Goal: Find specific page/section: Find specific page/section

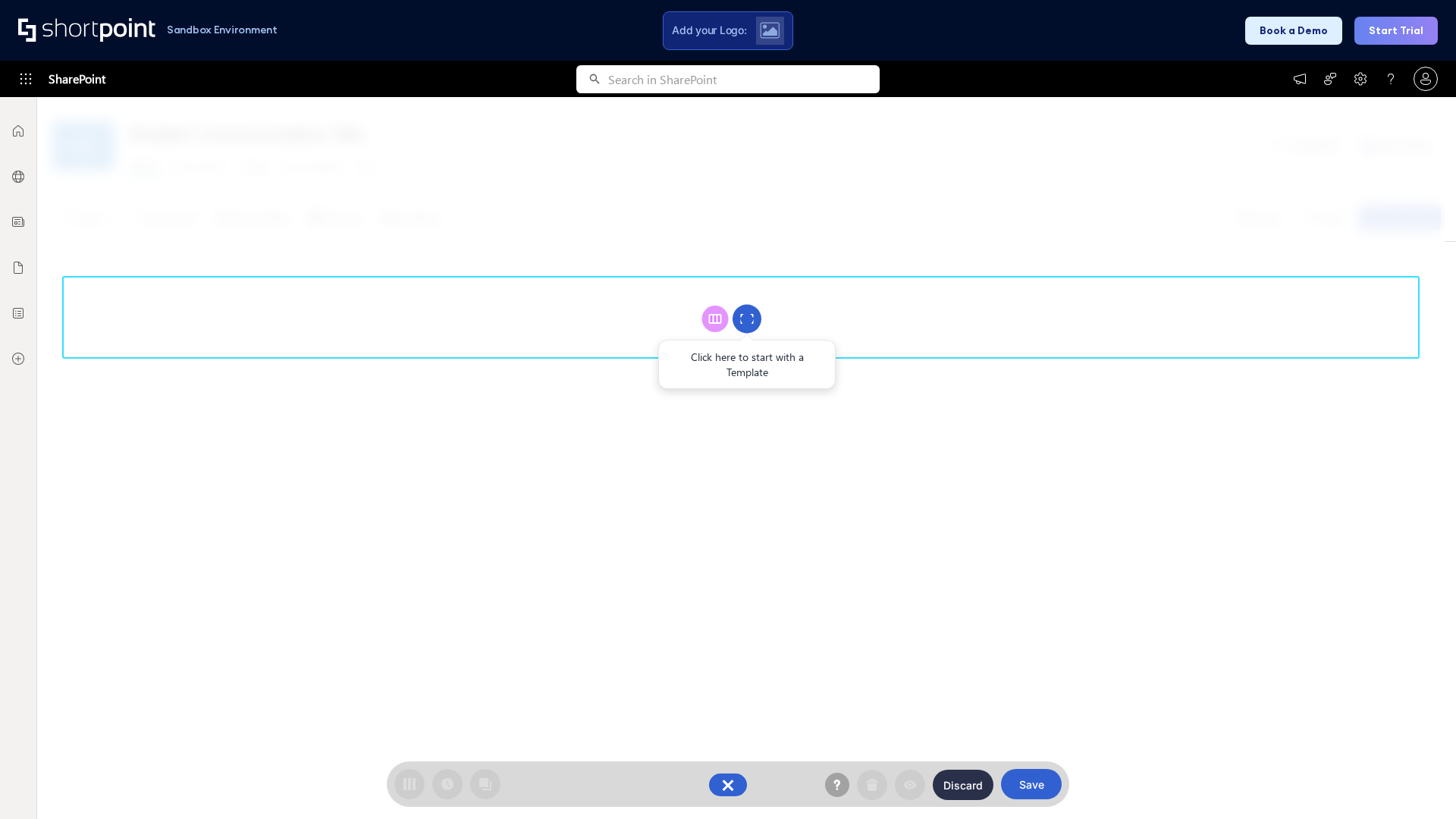
click at [747, 318] on circle at bounding box center [748, 319] width 29 height 29
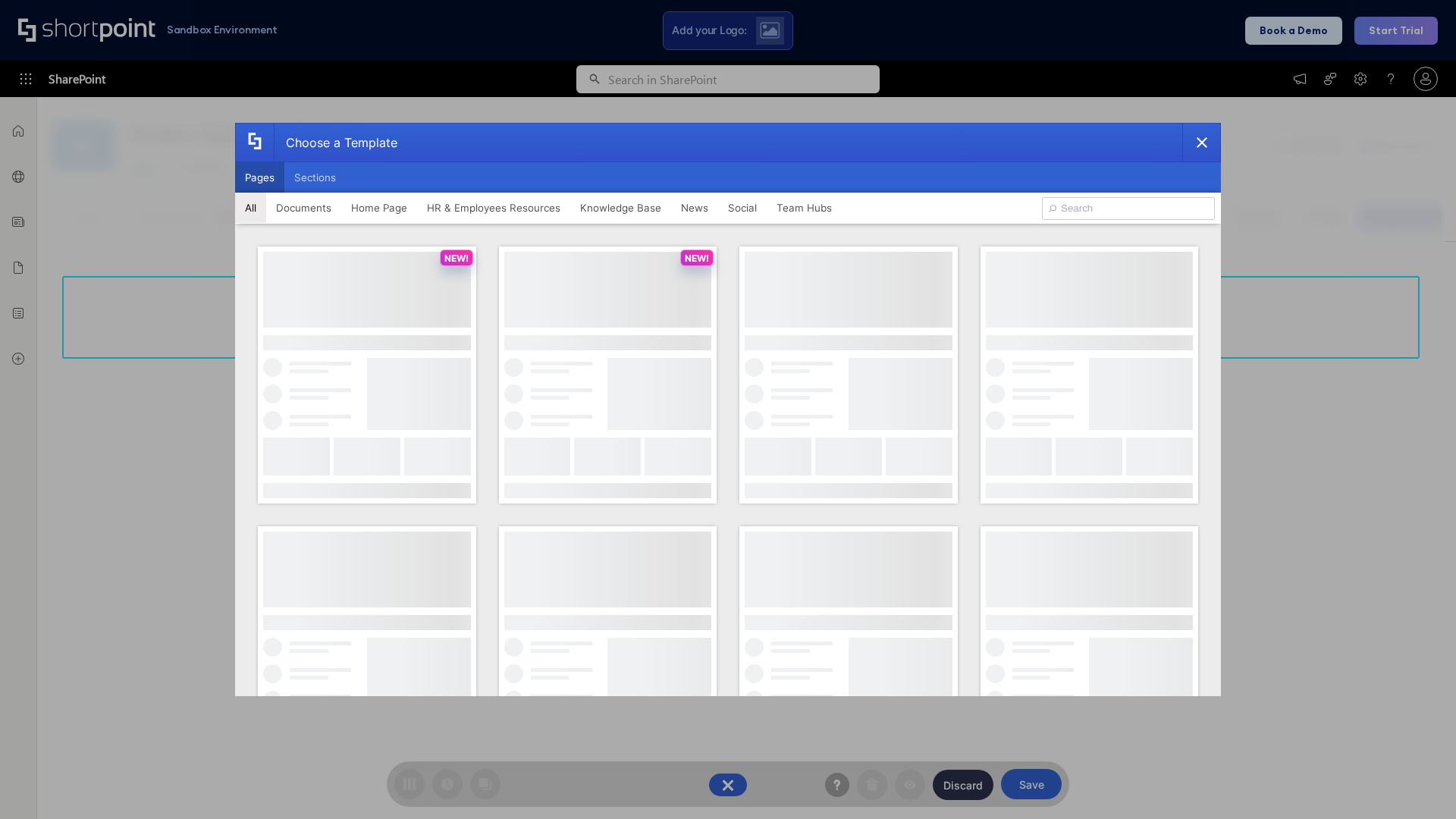
click at [259, 177] on button "Pages" at bounding box center [259, 177] width 49 height 31
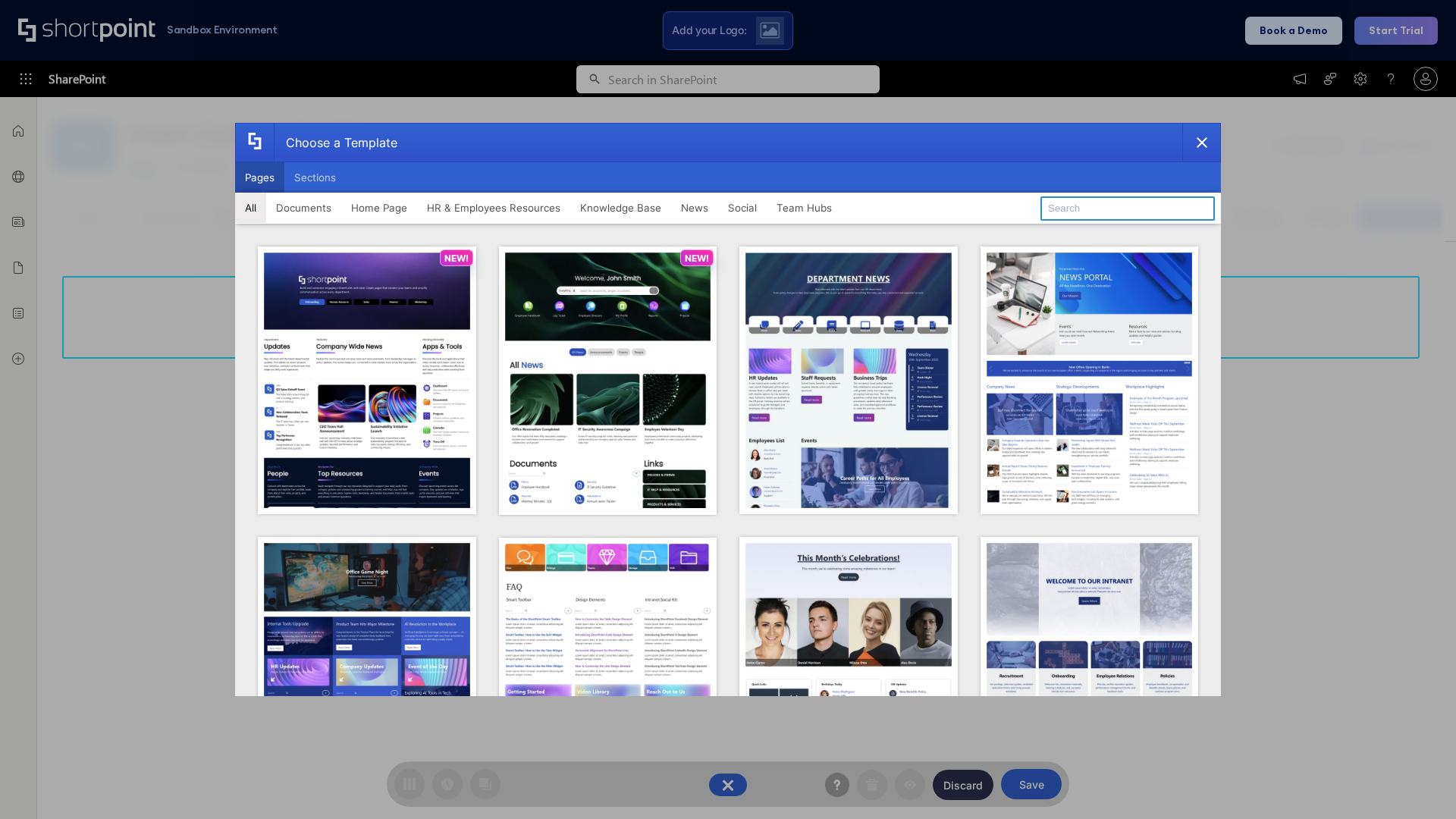
type input "News Portal 5"
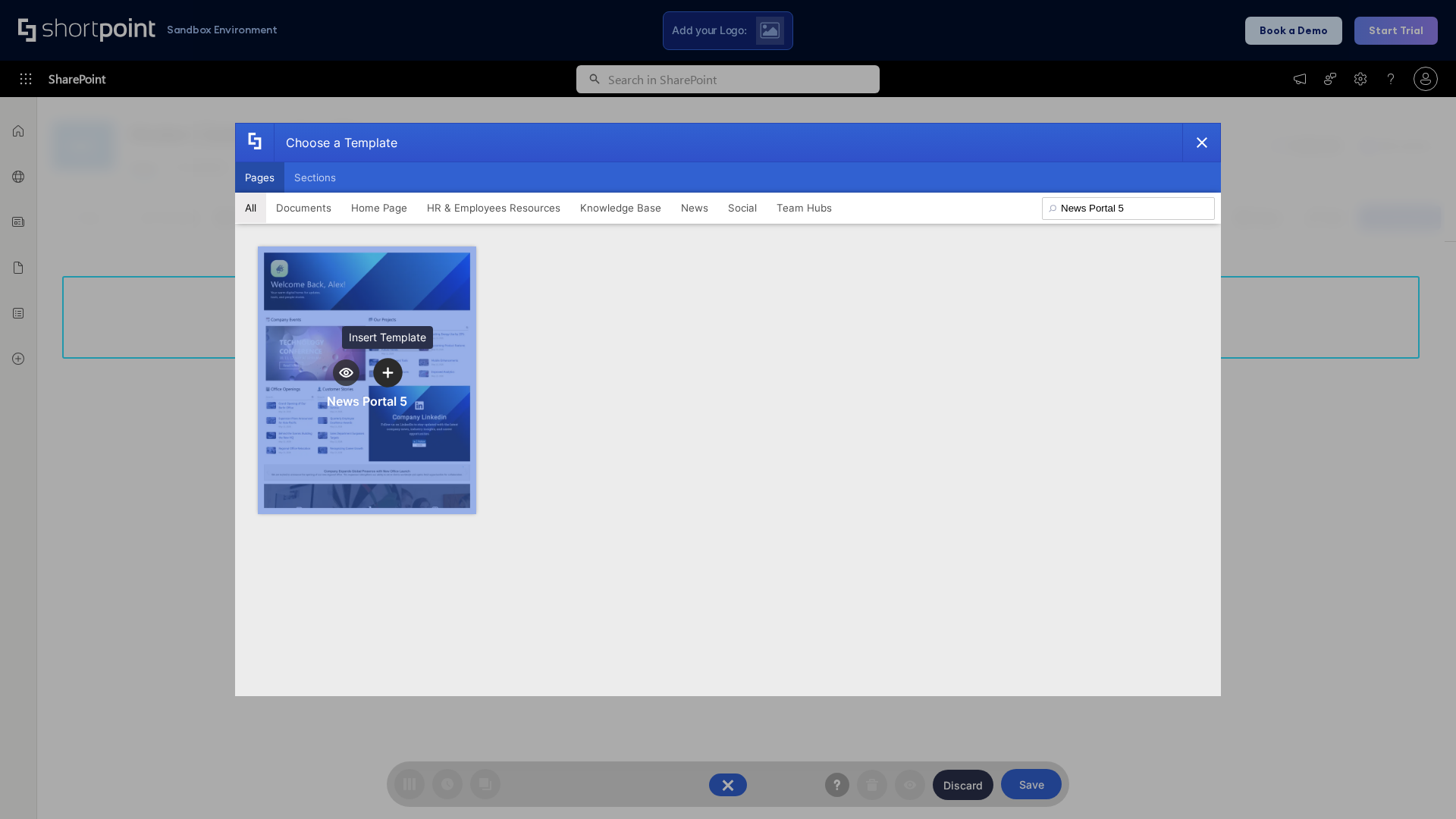
click at [388, 372] on icon "template selector" at bounding box center [388, 372] width 11 height 11
